Goal: Task Accomplishment & Management: Use online tool/utility

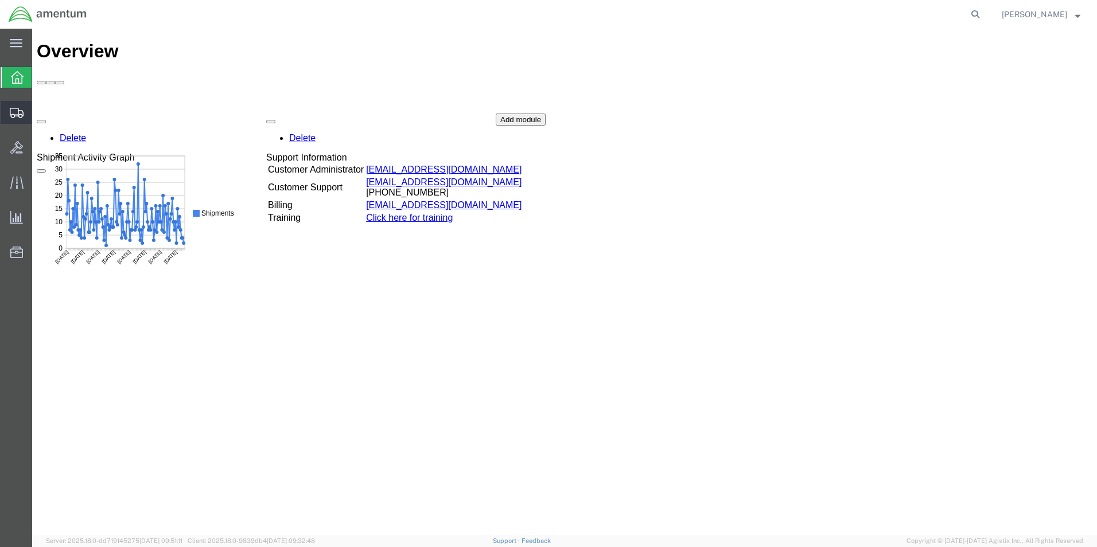
click at [10, 110] on icon at bounding box center [17, 113] width 14 height 10
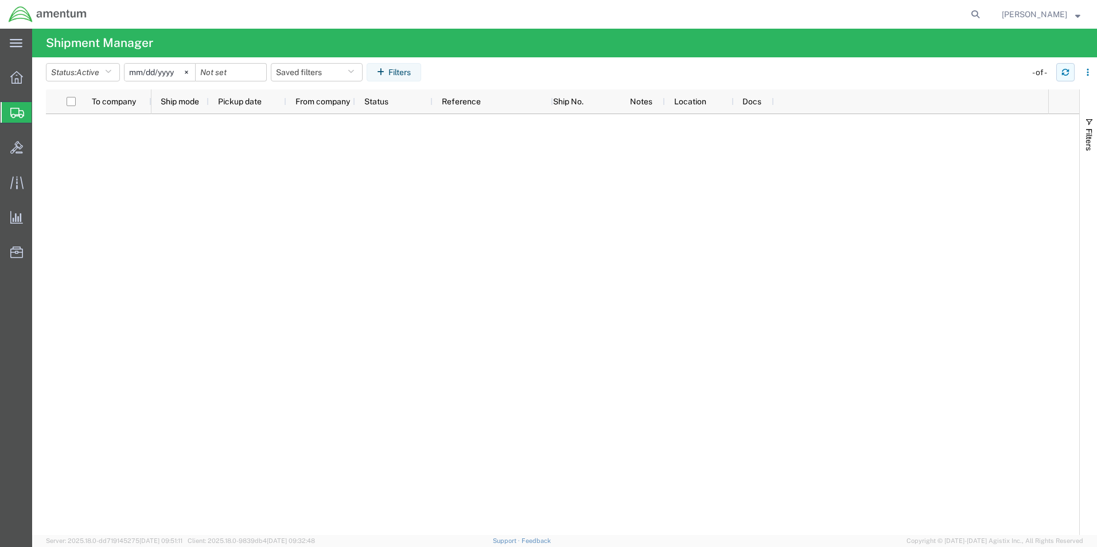
click at [1066, 71] on icon "button" at bounding box center [1065, 72] width 8 height 8
drag, startPoint x: 1060, startPoint y: 73, endPoint x: 1054, endPoint y: 90, distance: 17.8
click at [1060, 75] on button "button" at bounding box center [1065, 72] width 18 height 18
click at [1067, 73] on icon "button" at bounding box center [1065, 72] width 8 height 8
click at [1068, 71] on icon "button" at bounding box center [1065, 70] width 7 height 3
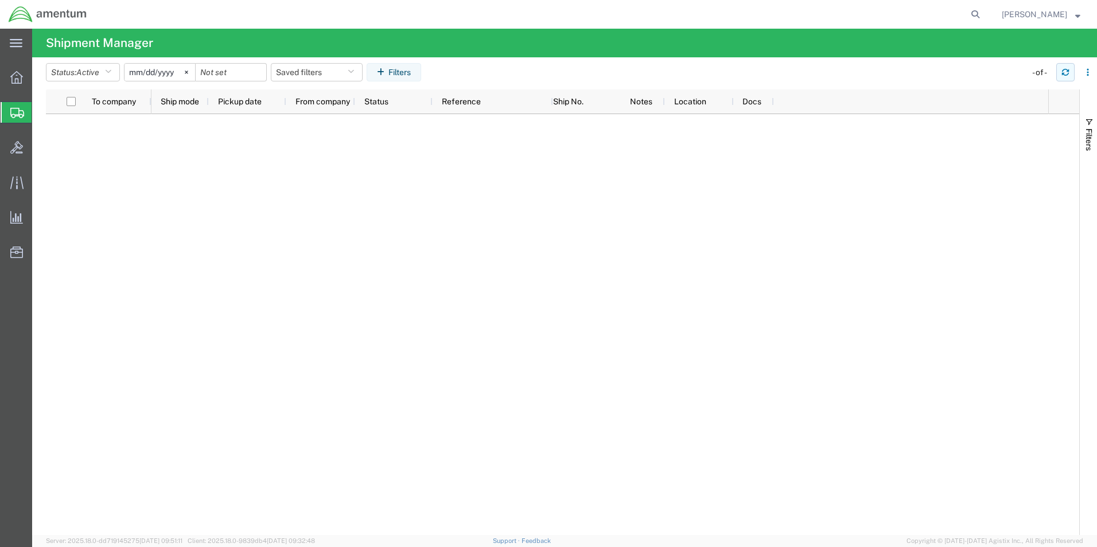
click at [1067, 73] on icon "button" at bounding box center [1065, 72] width 8 height 8
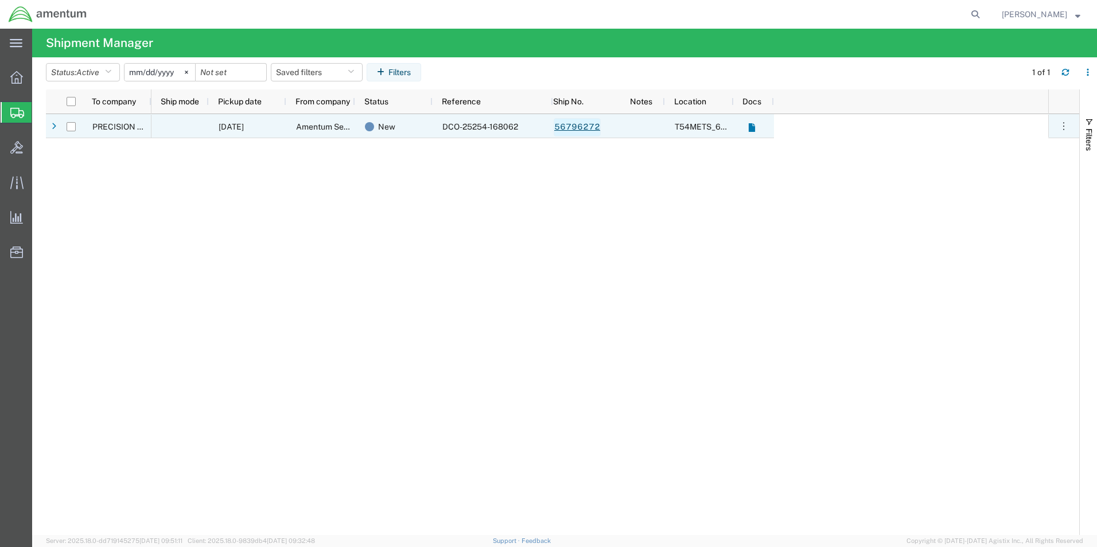
click at [583, 127] on link "56796272" at bounding box center [576, 127] width 47 height 18
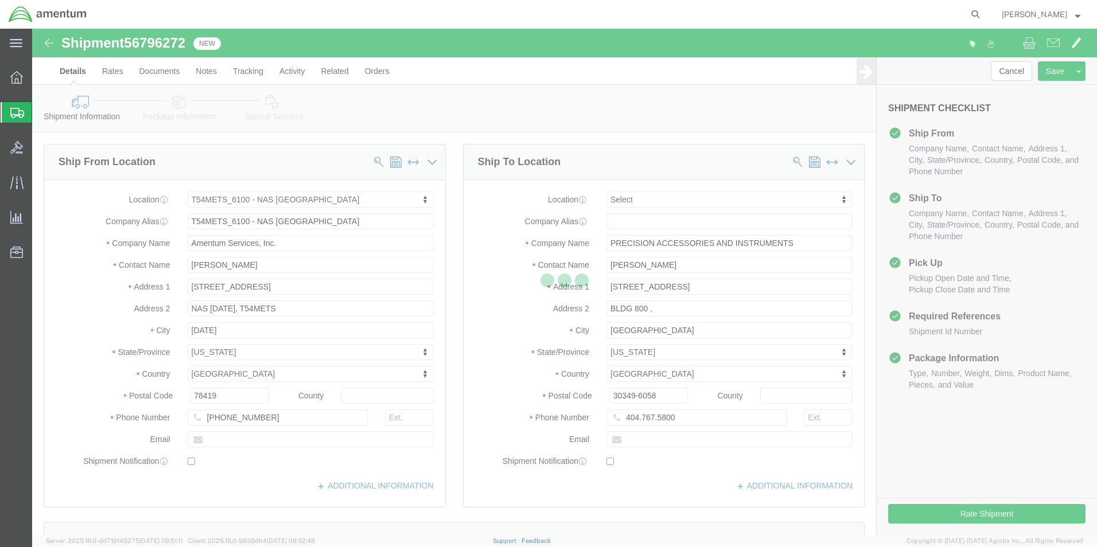
select select "67191"
select select
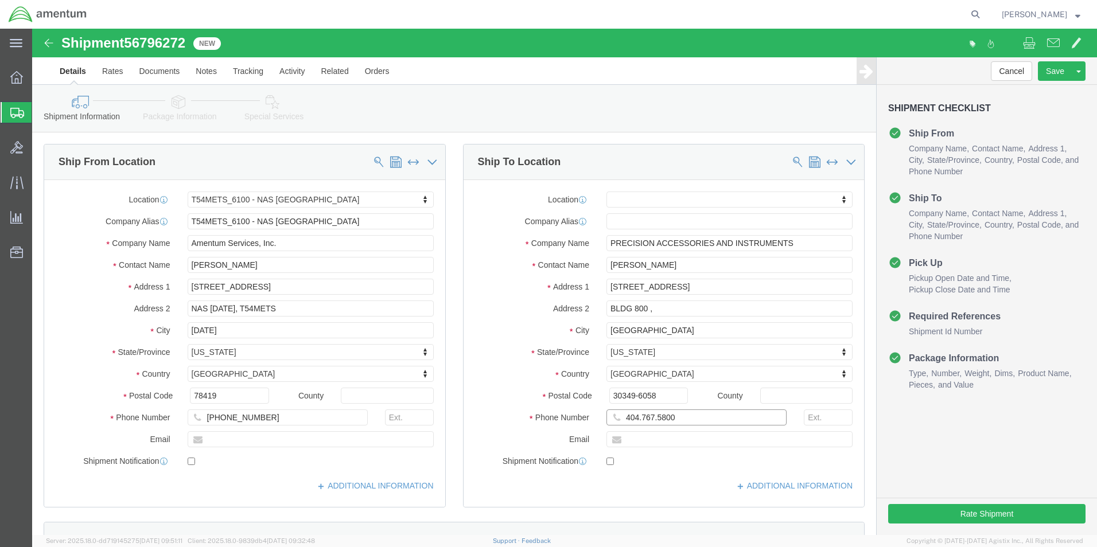
click input "404.767.5800"
click input "404-767.5800"
type input "404-767-5800"
click button "Rate Shipment"
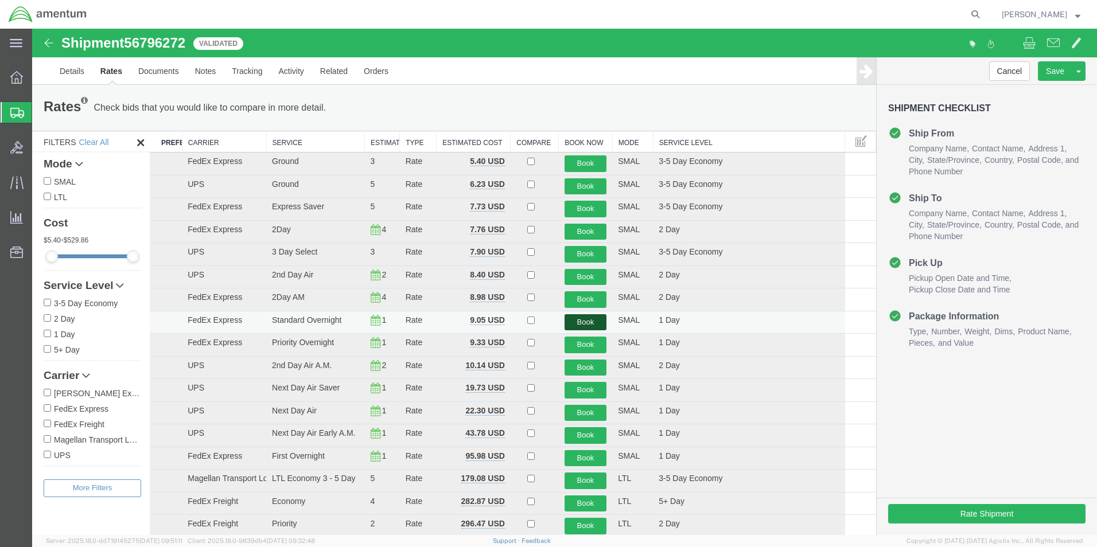
click at [583, 319] on button "Book" at bounding box center [585, 322] width 42 height 17
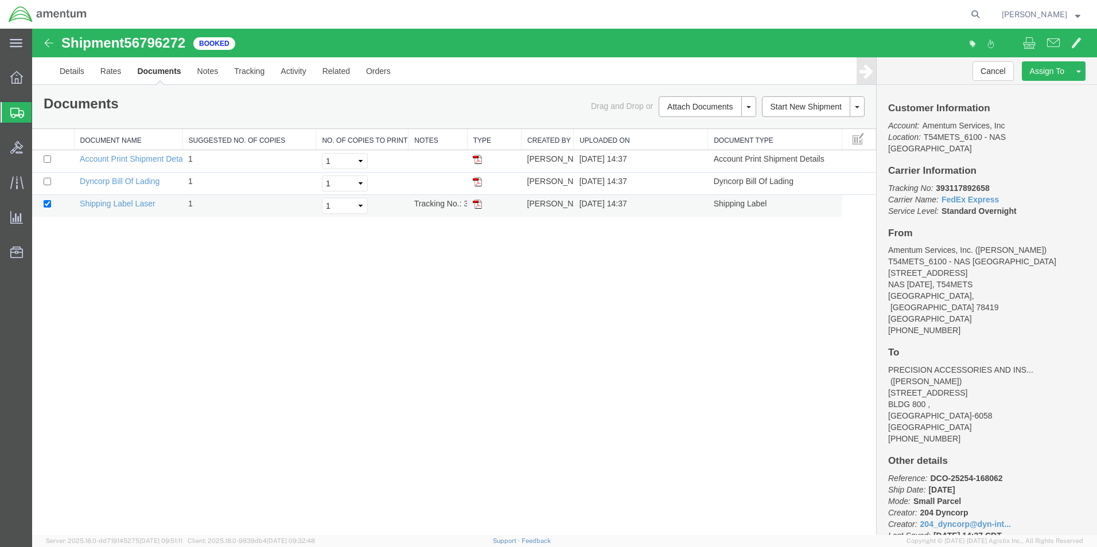
click at [481, 204] on img at bounding box center [477, 204] width 9 height 9
click at [13, 112] on icon at bounding box center [17, 113] width 14 height 10
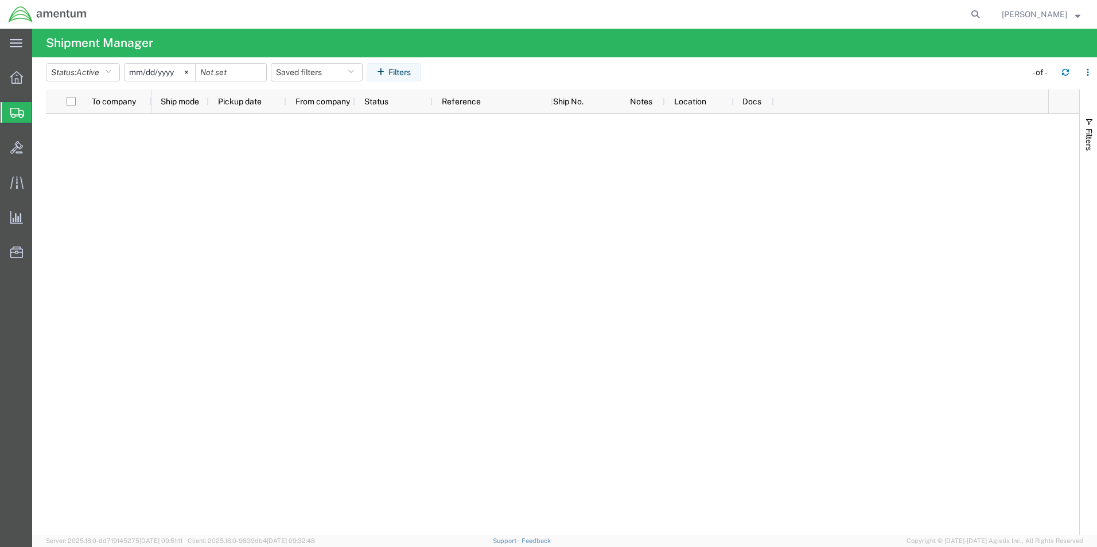
click at [12, 110] on icon at bounding box center [17, 113] width 14 height 10
